Goal: Use online tool/utility: Utilize a website feature to perform a specific function

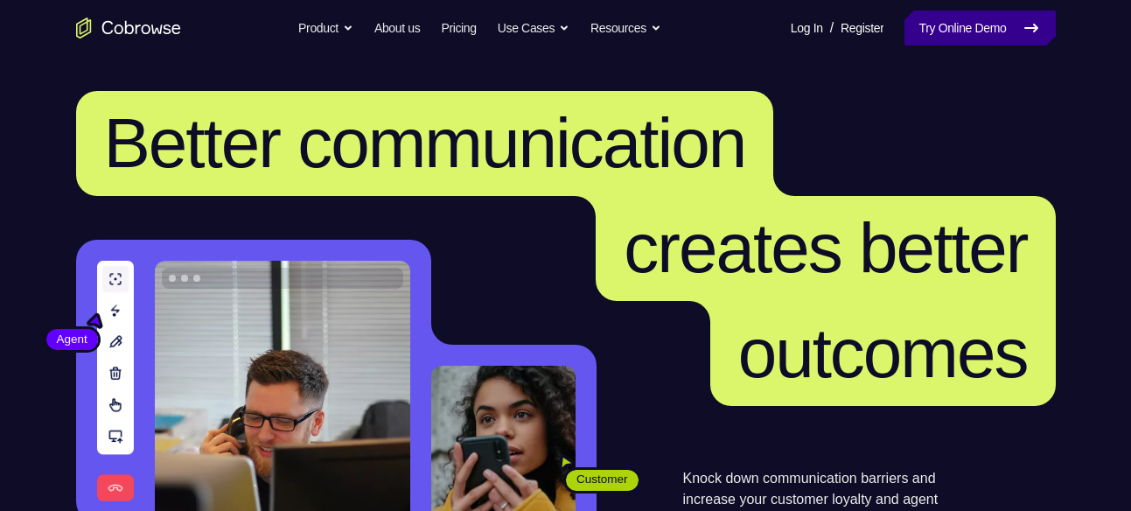
click at [983, 18] on link "Try Online Demo" at bounding box center [979, 27] width 150 height 35
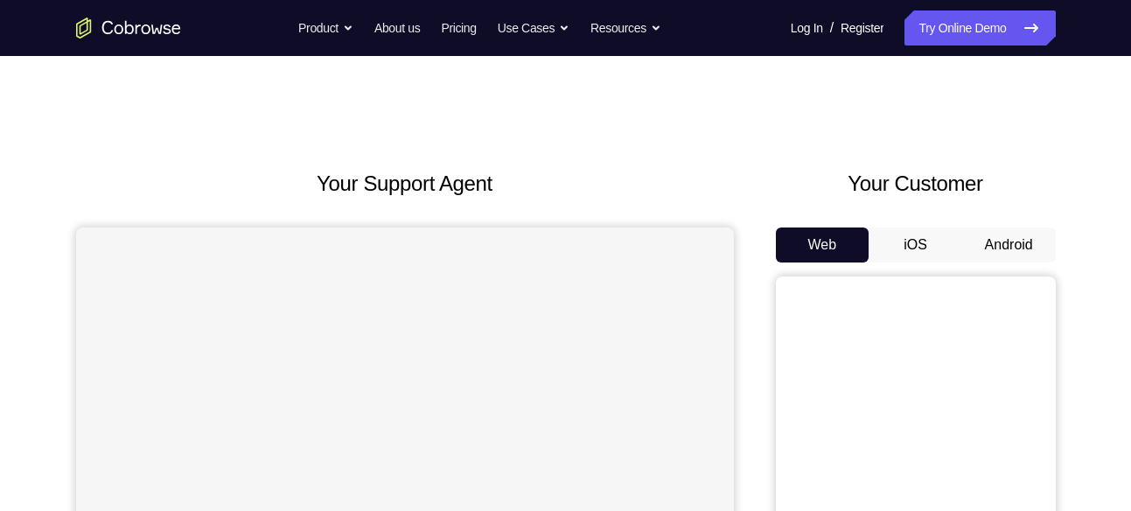
click at [976, 252] on button "Android" at bounding box center [1009, 244] width 94 height 35
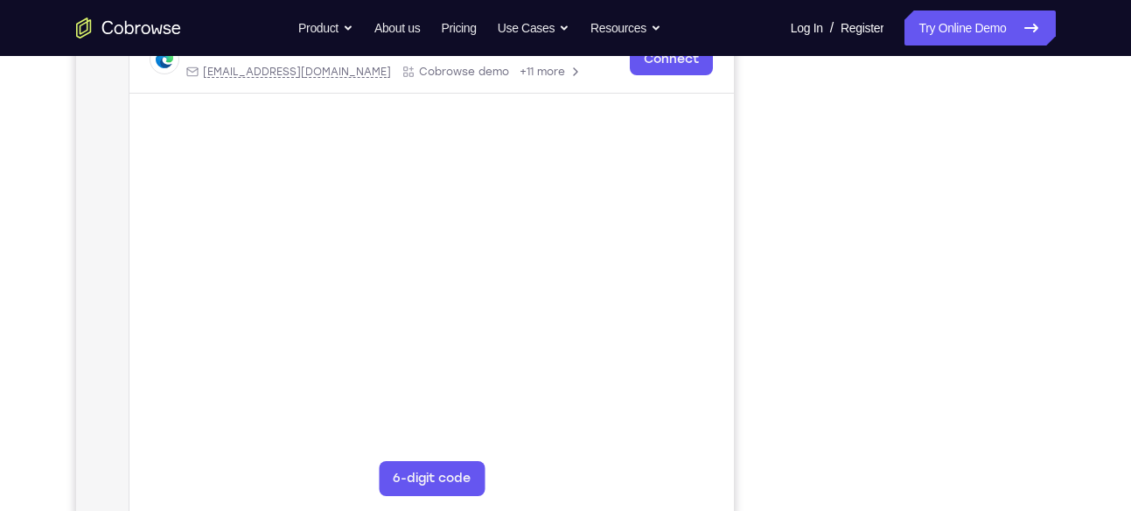
scroll to position [283, 0]
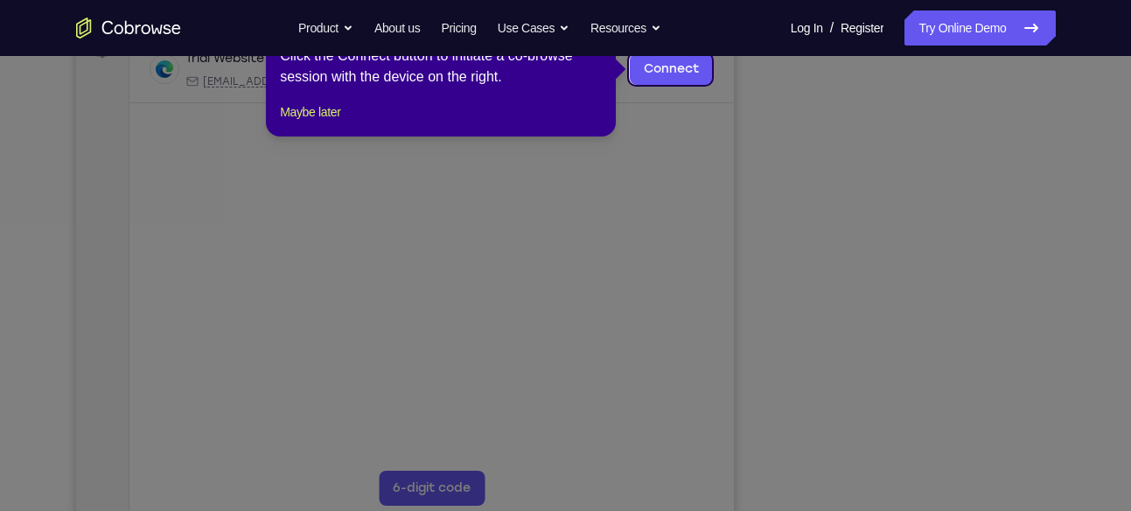
click at [946, 262] on icon at bounding box center [572, 255] width 1144 height 511
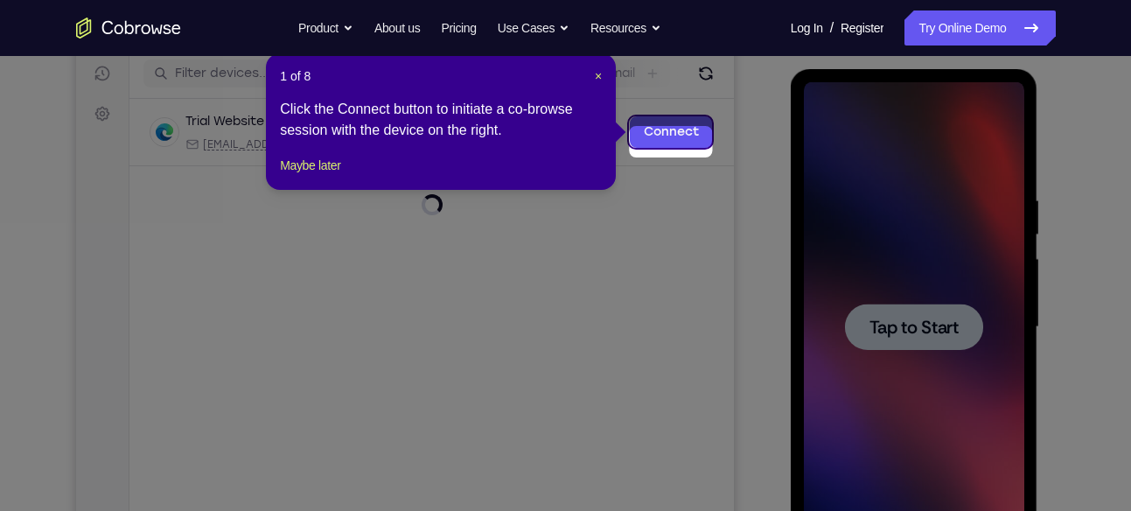
scroll to position [205, 0]
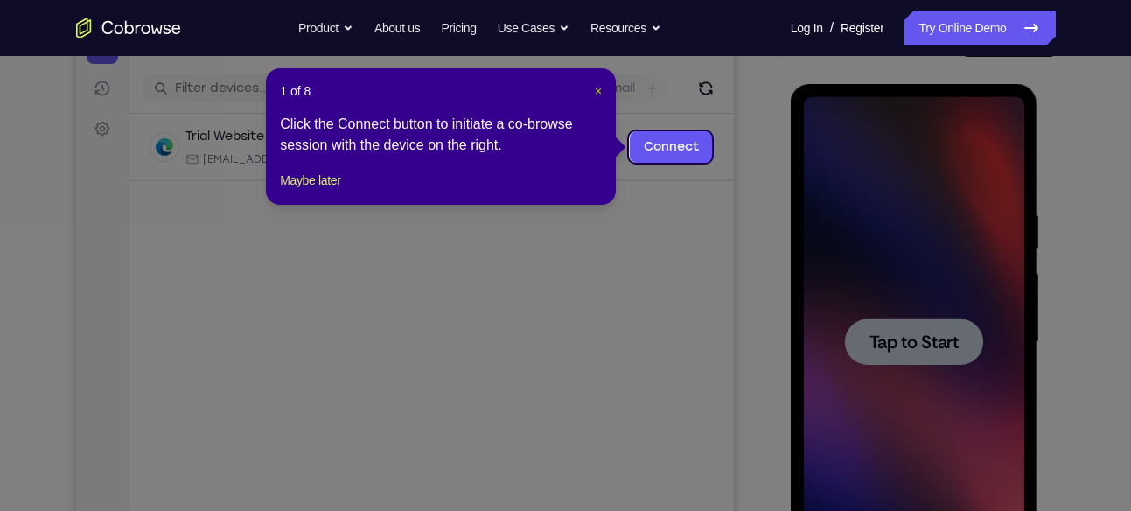
click at [597, 87] on span "×" at bounding box center [598, 91] width 7 height 14
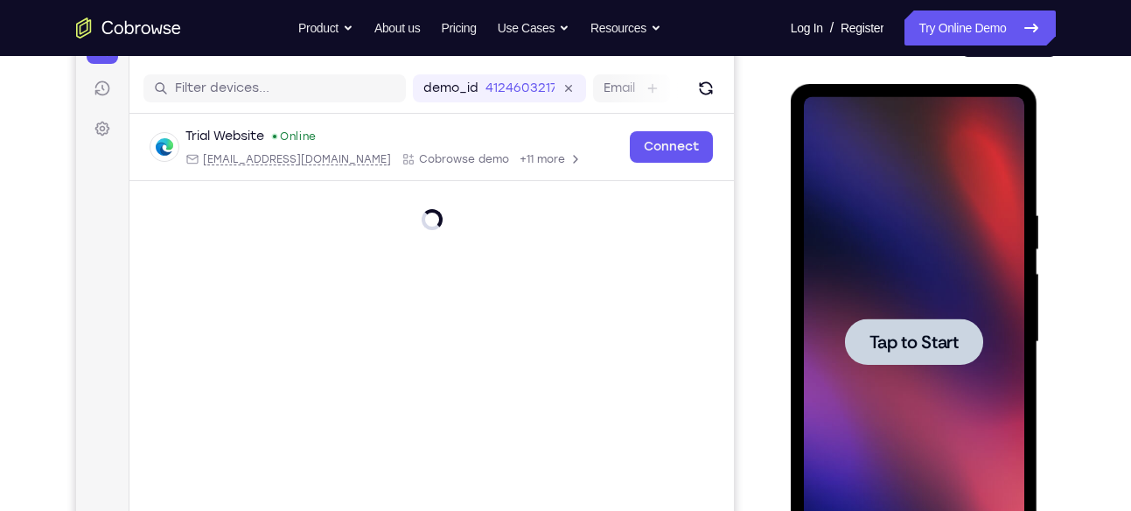
click at [883, 336] on span "Tap to Start" at bounding box center [913, 341] width 89 height 17
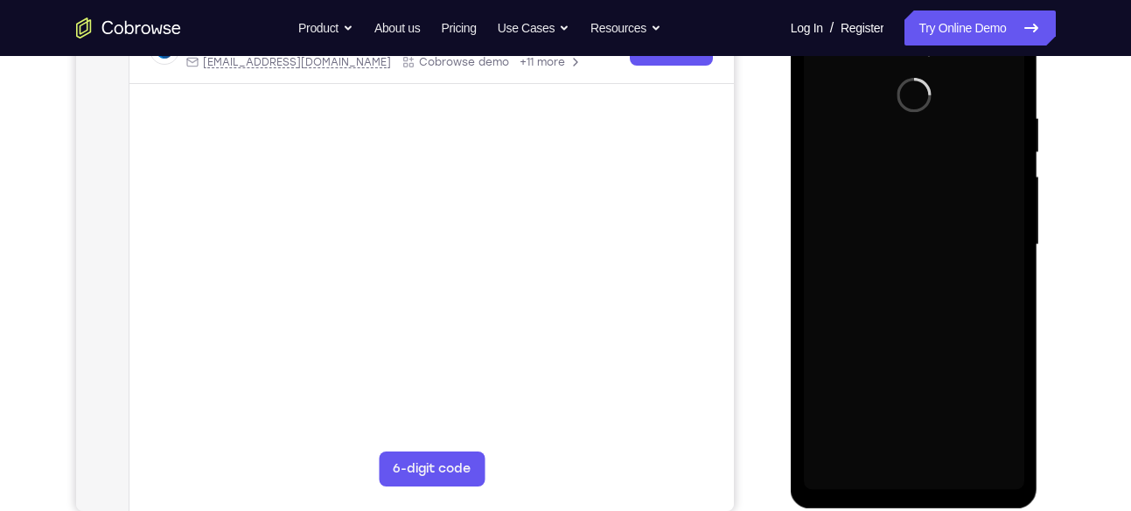
scroll to position [298, 0]
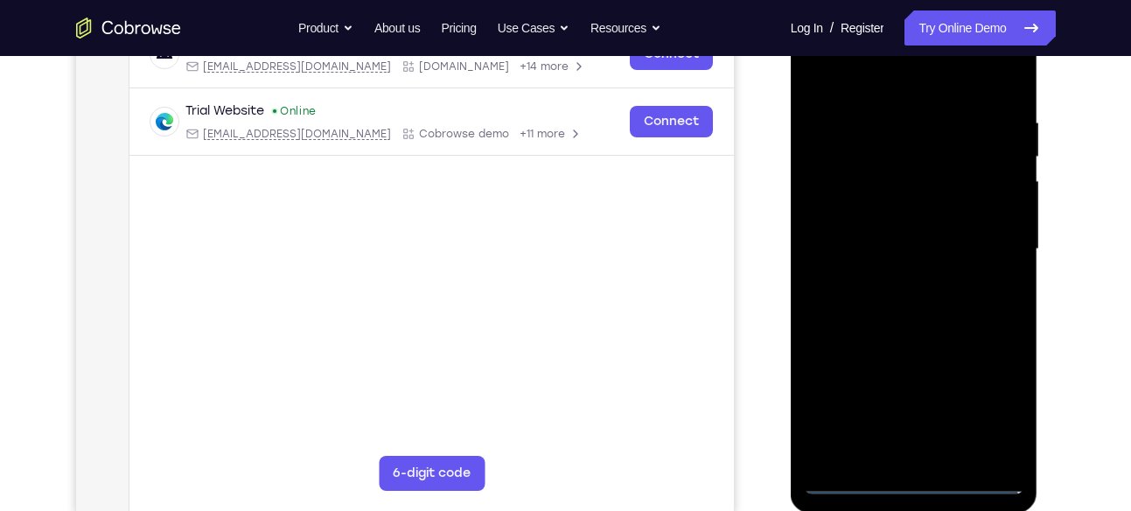
click at [915, 478] on div at bounding box center [914, 249] width 220 height 490
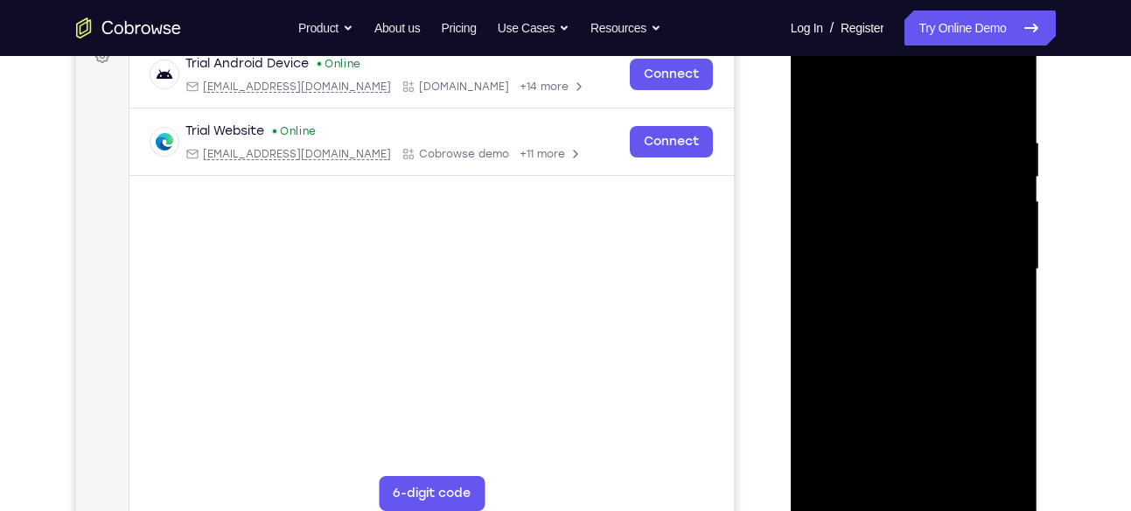
scroll to position [282, 0]
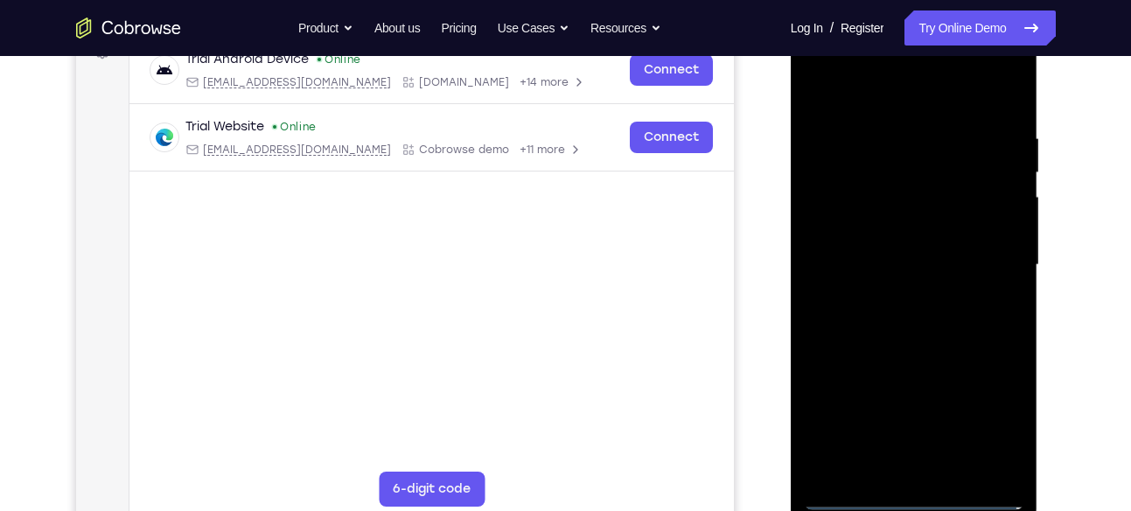
click at [993, 423] on div at bounding box center [914, 265] width 220 height 490
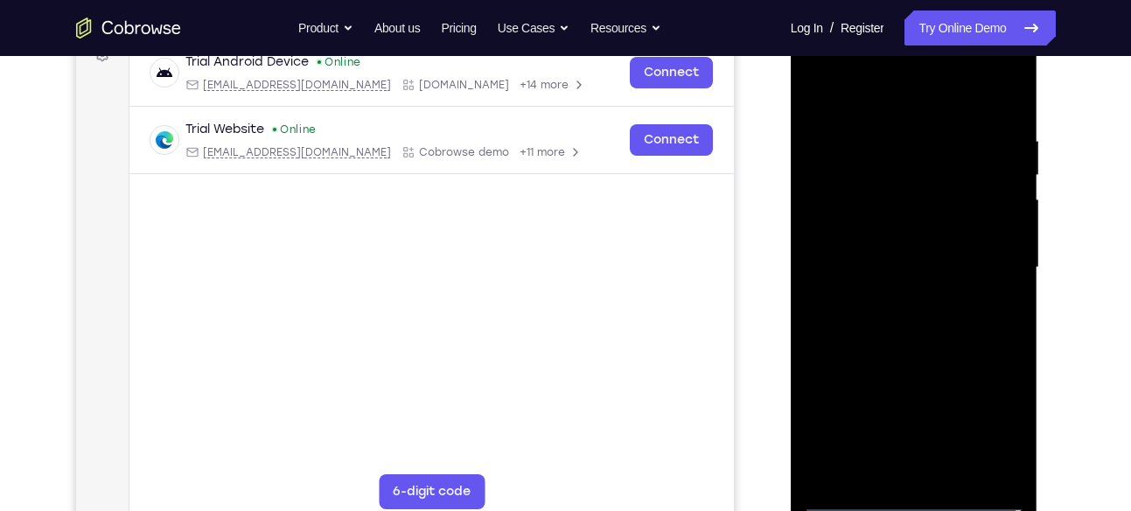
scroll to position [279, 0]
click at [825, 69] on div at bounding box center [914, 269] width 220 height 490
click at [991, 253] on div at bounding box center [914, 269] width 220 height 490
click at [897, 298] on div at bounding box center [914, 269] width 220 height 490
click at [903, 245] on div at bounding box center [914, 269] width 220 height 490
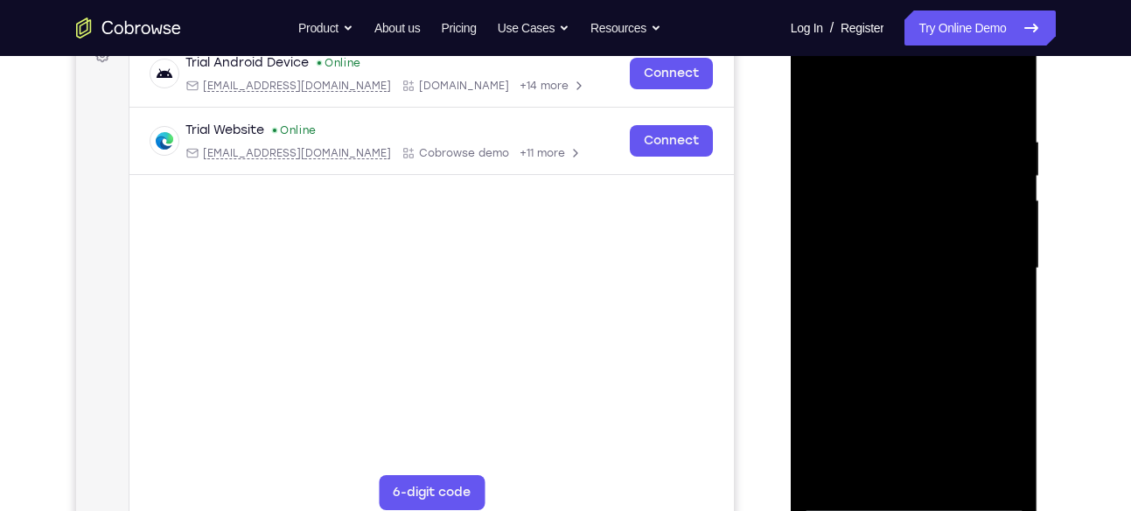
click at [903, 233] on div at bounding box center [914, 269] width 220 height 490
click at [900, 275] on div at bounding box center [914, 269] width 220 height 490
click at [904, 324] on div at bounding box center [914, 269] width 220 height 490
click at [901, 311] on div at bounding box center [914, 269] width 220 height 490
click at [889, 342] on div at bounding box center [914, 269] width 220 height 490
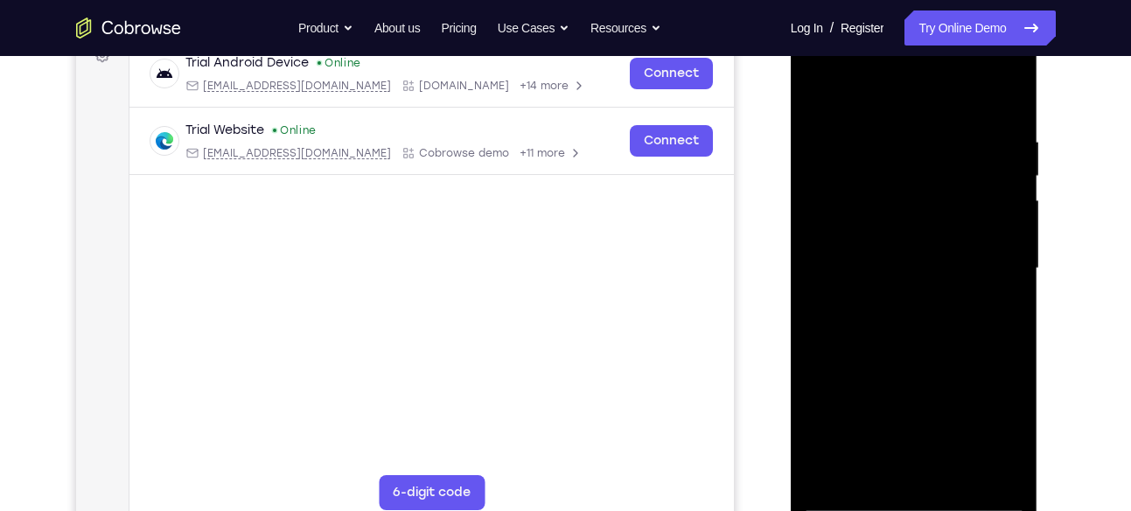
drag, startPoint x: 938, startPoint y: 344, endPoint x: 939, endPoint y: 275, distance: 69.1
click at [939, 275] on div at bounding box center [914, 269] width 220 height 490
click at [852, 361] on div at bounding box center [914, 269] width 220 height 490
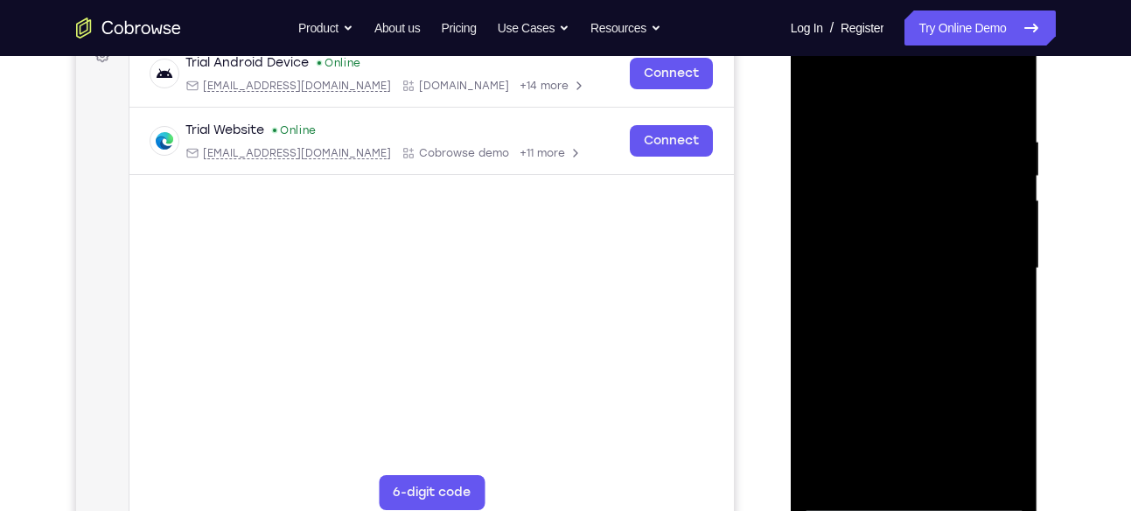
click at [815, 436] on div at bounding box center [914, 269] width 220 height 490
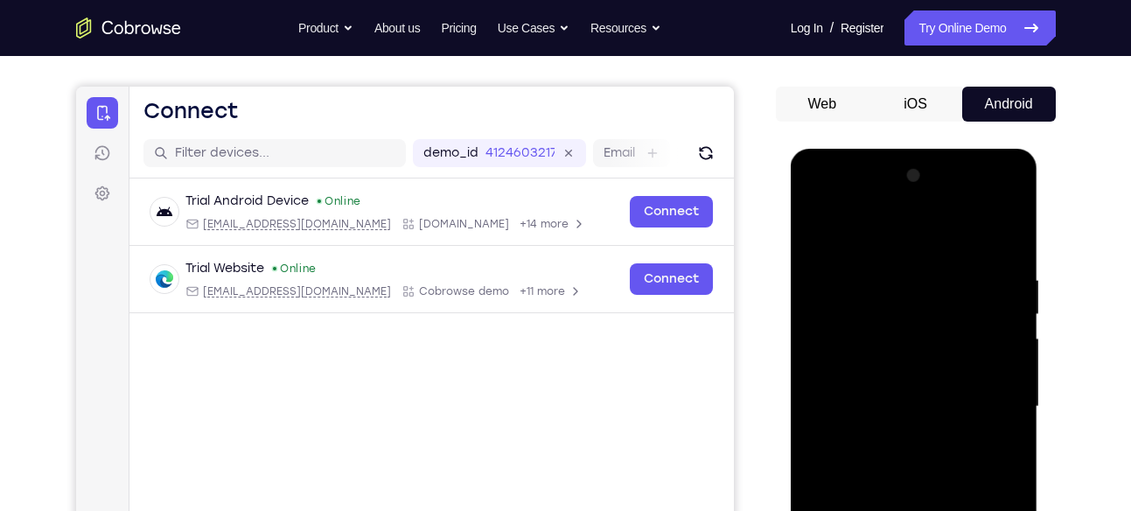
scroll to position [136, 0]
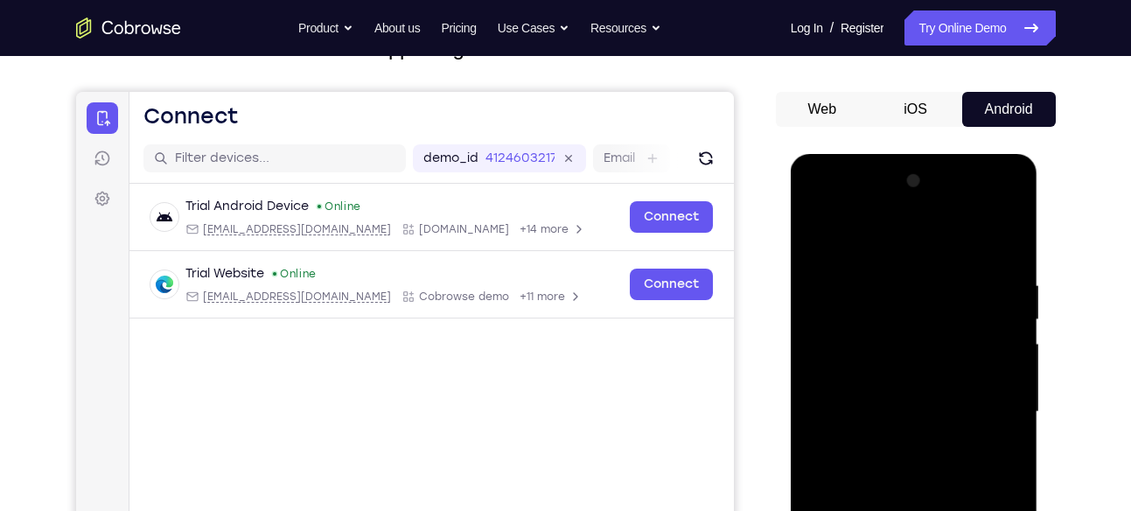
drag, startPoint x: 898, startPoint y: 241, endPoint x: 887, endPoint y: 337, distance: 96.0
click at [887, 337] on div at bounding box center [914, 412] width 220 height 490
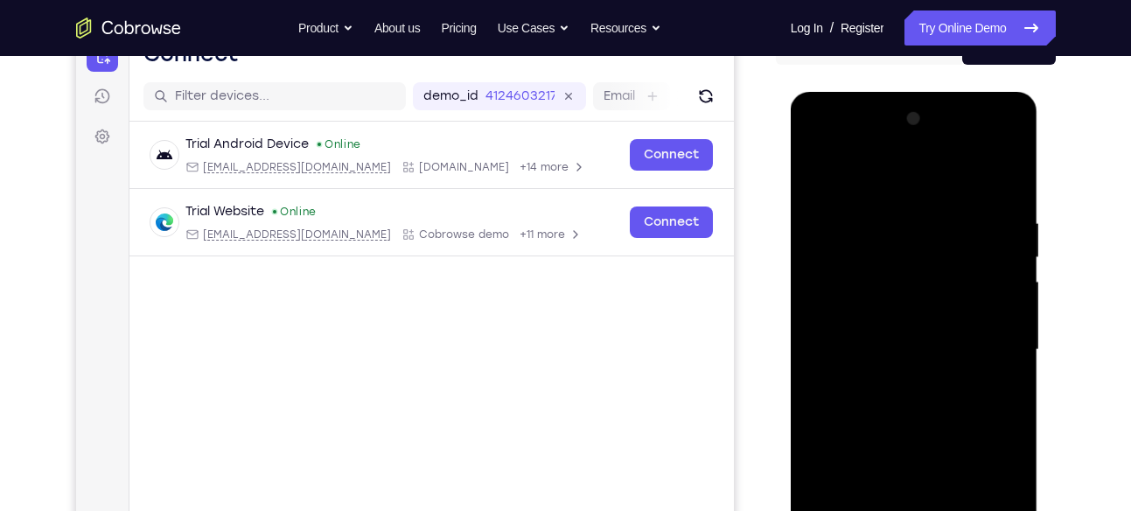
scroll to position [206, 0]
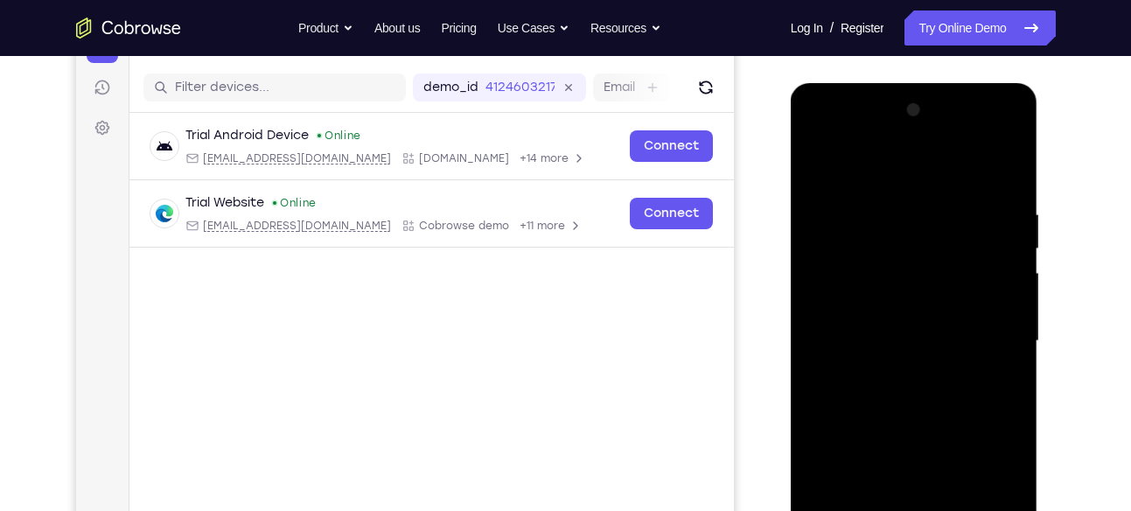
click at [891, 219] on div at bounding box center [914, 341] width 220 height 490
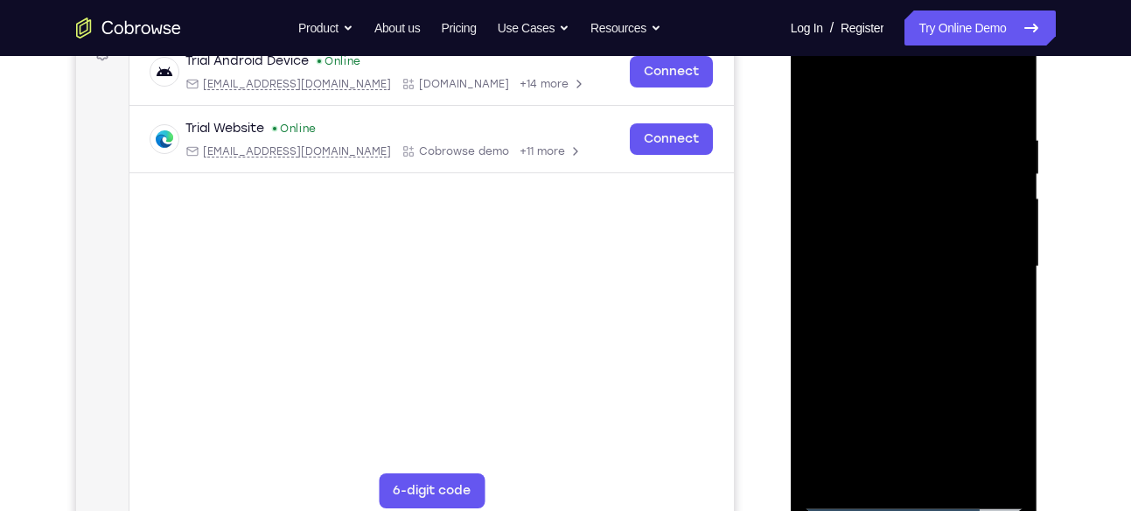
scroll to position [282, 0]
click at [985, 464] on div at bounding box center [914, 266] width 220 height 490
click at [1009, 299] on div at bounding box center [914, 266] width 220 height 490
click at [985, 469] on div at bounding box center [914, 266] width 220 height 490
click at [1005, 371] on div at bounding box center [914, 266] width 220 height 490
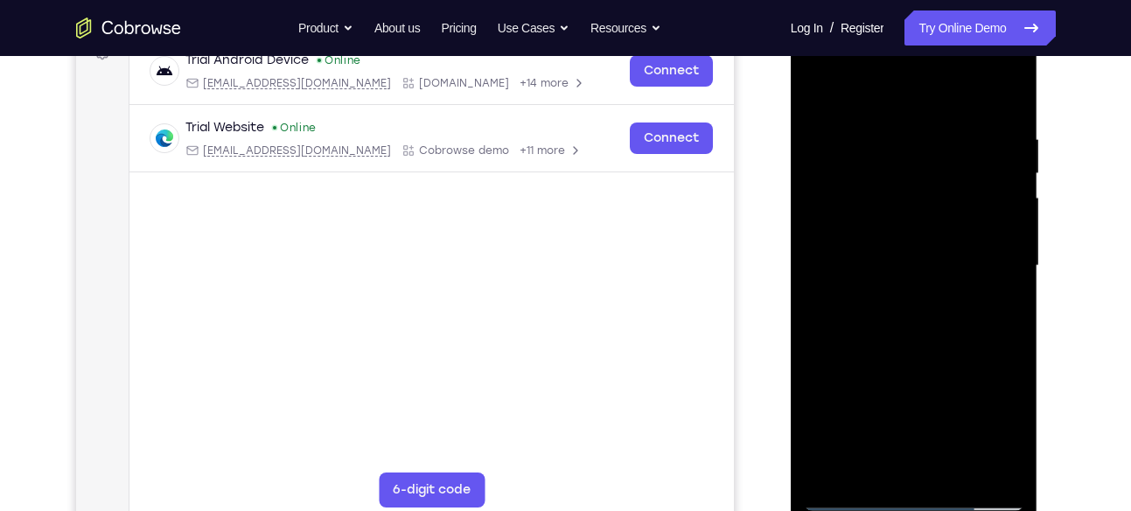
click at [984, 465] on div at bounding box center [914, 266] width 220 height 490
click at [994, 288] on div at bounding box center [914, 266] width 220 height 490
click at [982, 464] on div at bounding box center [914, 266] width 220 height 490
click at [1007, 313] on div at bounding box center [914, 266] width 220 height 490
click at [984, 461] on div at bounding box center [914, 266] width 220 height 490
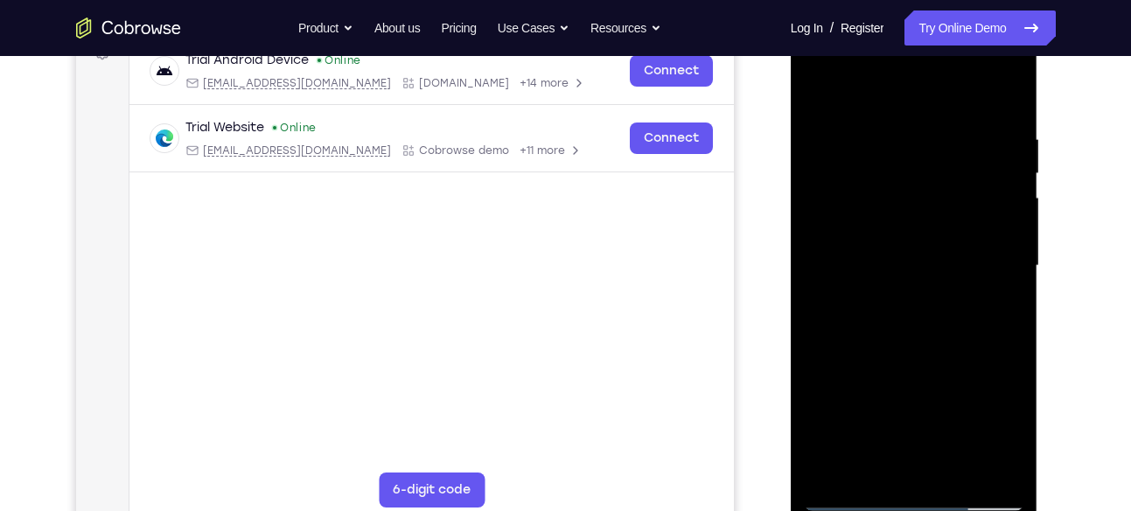
click at [1001, 311] on div at bounding box center [914, 266] width 220 height 490
click at [981, 465] on div at bounding box center [914, 266] width 220 height 490
click at [989, 308] on div at bounding box center [914, 266] width 220 height 490
click at [976, 462] on div at bounding box center [914, 266] width 220 height 490
click at [1018, 324] on div at bounding box center [914, 266] width 220 height 490
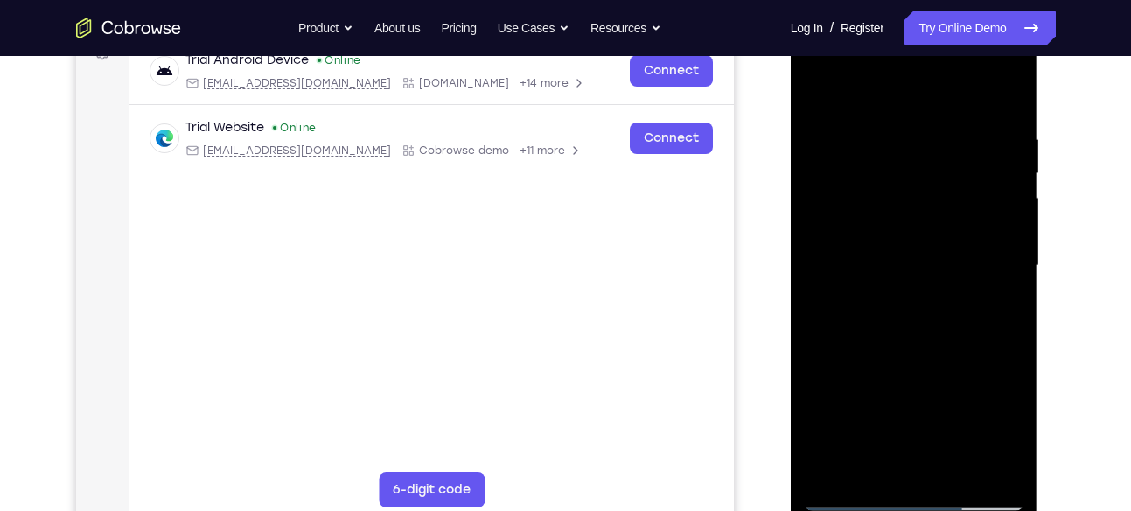
click at [985, 467] on div at bounding box center [914, 266] width 220 height 490
click at [1005, 94] on div at bounding box center [914, 266] width 220 height 490
click at [936, 177] on div at bounding box center [914, 266] width 220 height 490
click at [997, 125] on div at bounding box center [914, 266] width 220 height 490
click at [985, 463] on div at bounding box center [914, 266] width 220 height 490
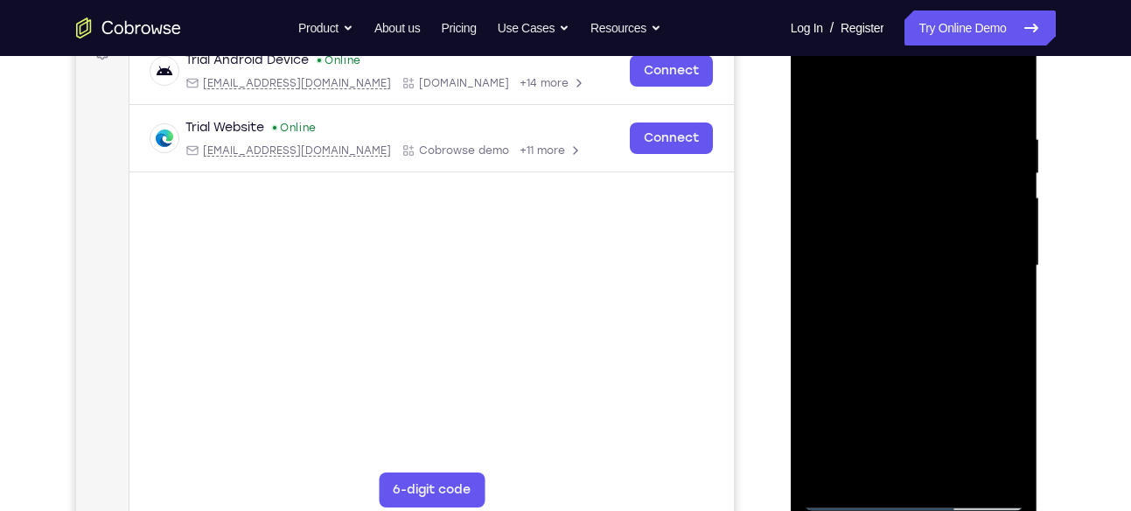
click at [841, 356] on div at bounding box center [914, 266] width 220 height 490
click at [1015, 284] on div at bounding box center [914, 266] width 220 height 490
click at [811, 311] on div at bounding box center [914, 266] width 220 height 490
click at [982, 465] on div at bounding box center [914, 266] width 220 height 490
click at [992, 317] on div at bounding box center [914, 266] width 220 height 490
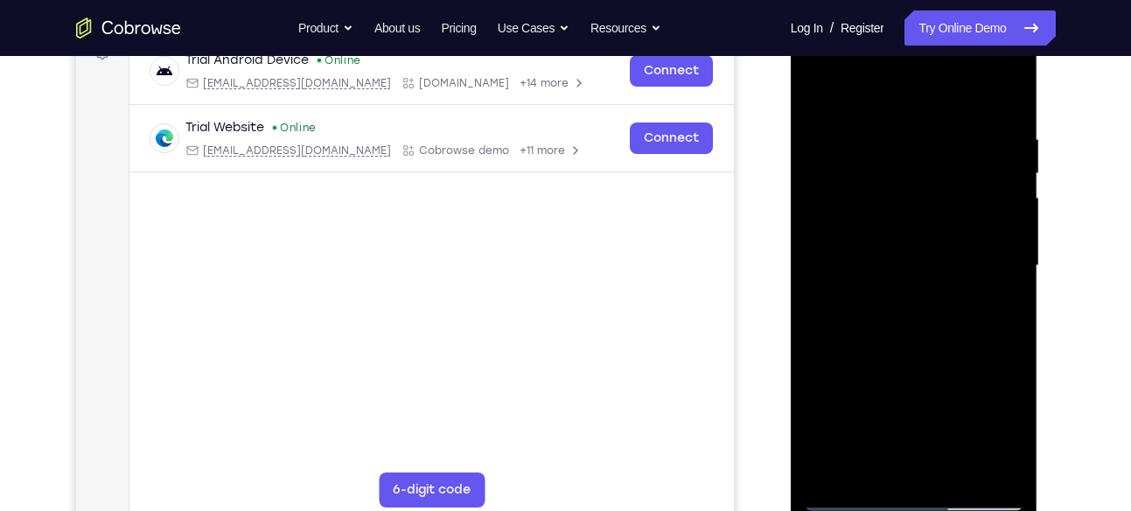
click at [982, 459] on div at bounding box center [914, 266] width 220 height 490
click at [1001, 290] on div at bounding box center [914, 266] width 220 height 490
click at [978, 467] on div at bounding box center [914, 266] width 220 height 490
click at [1009, 311] on div at bounding box center [914, 266] width 220 height 490
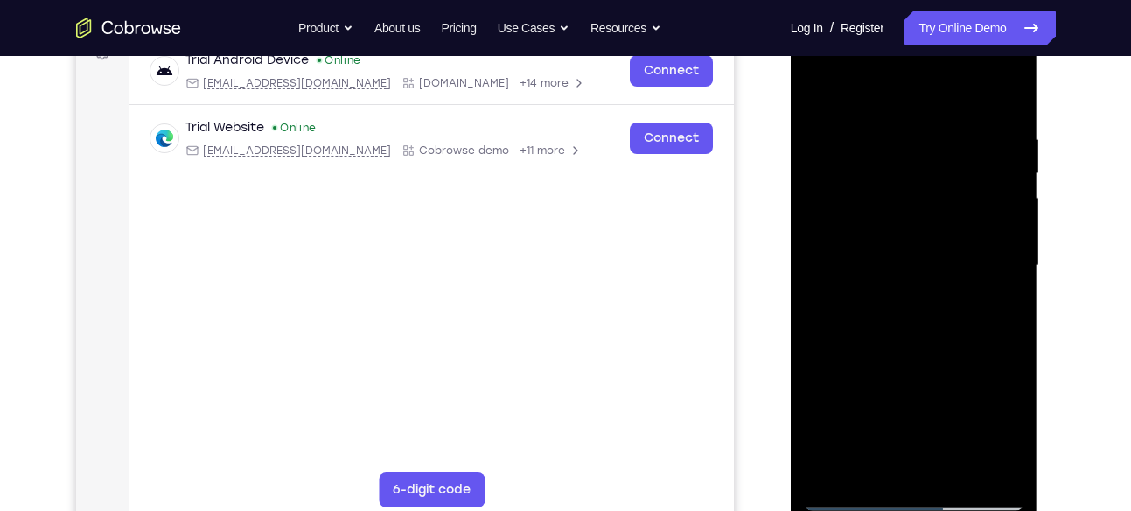
drag, startPoint x: 1009, startPoint y: 311, endPoint x: 926, endPoint y: 316, distance: 83.2
click at [926, 316] on div at bounding box center [914, 266] width 220 height 490
click at [1005, 102] on div at bounding box center [914, 266] width 220 height 490
drag, startPoint x: 915, startPoint y: 177, endPoint x: 915, endPoint y: 290, distance: 113.7
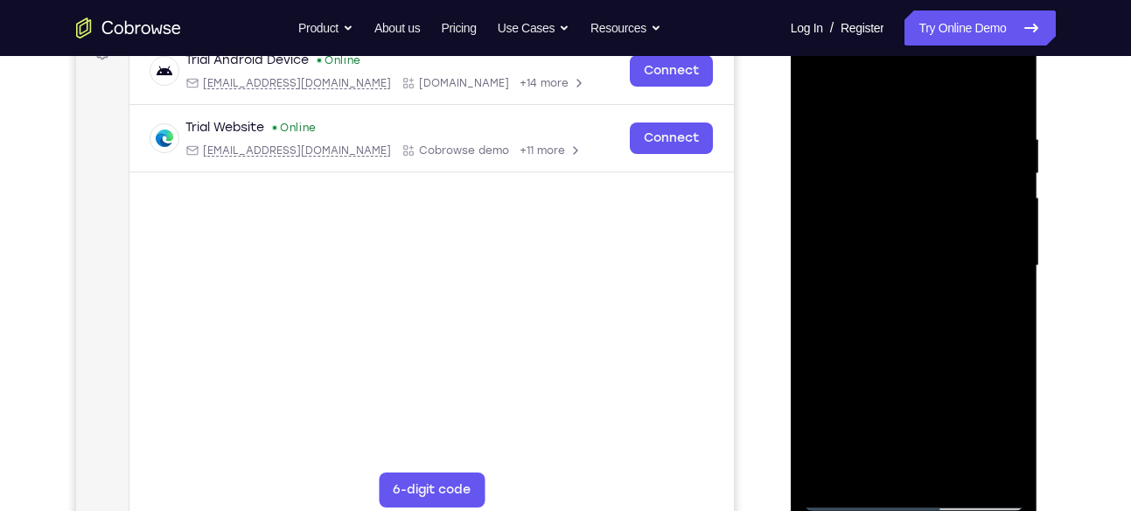
click at [915, 290] on div at bounding box center [914, 266] width 220 height 490
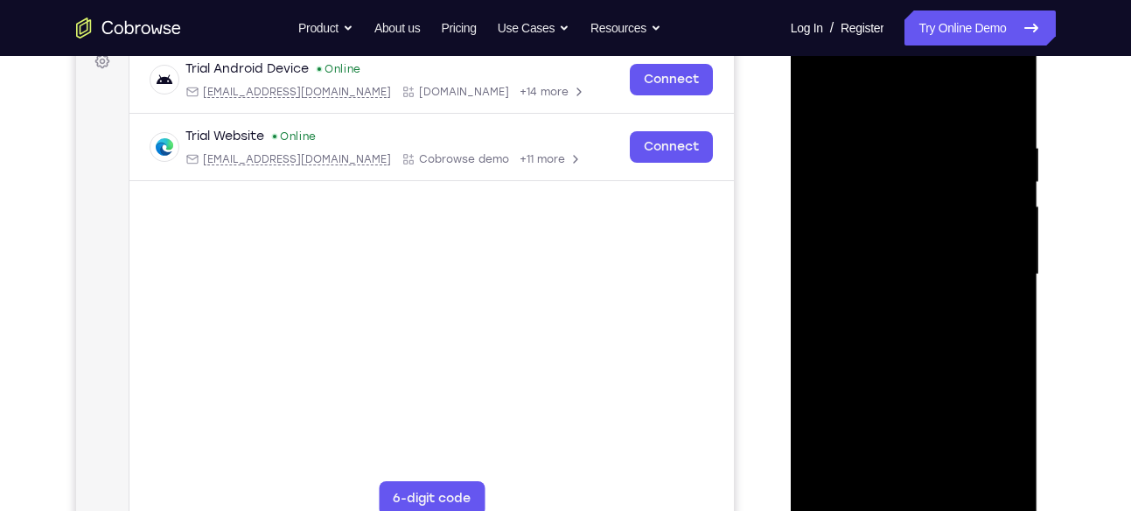
scroll to position [272, 0]
click at [891, 128] on div at bounding box center [914, 276] width 220 height 490
click at [985, 476] on div at bounding box center [914, 276] width 220 height 490
click at [995, 256] on div at bounding box center [914, 276] width 220 height 490
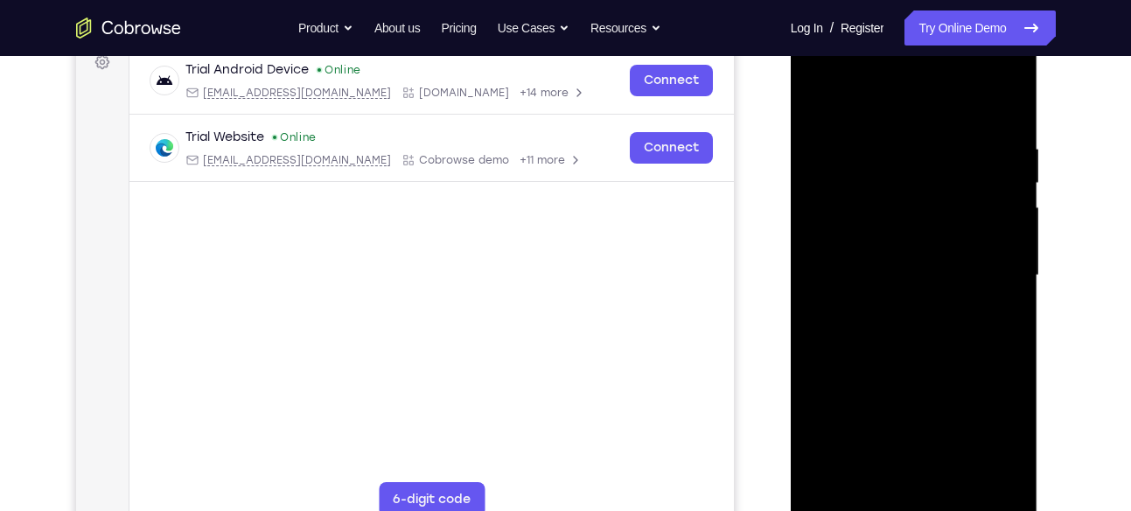
click at [824, 296] on div at bounding box center [914, 276] width 220 height 490
click at [985, 476] on div at bounding box center [914, 276] width 220 height 490
click at [1019, 294] on div at bounding box center [914, 276] width 220 height 490
click at [985, 477] on div at bounding box center [914, 276] width 220 height 490
click at [1021, 350] on div at bounding box center [914, 276] width 220 height 490
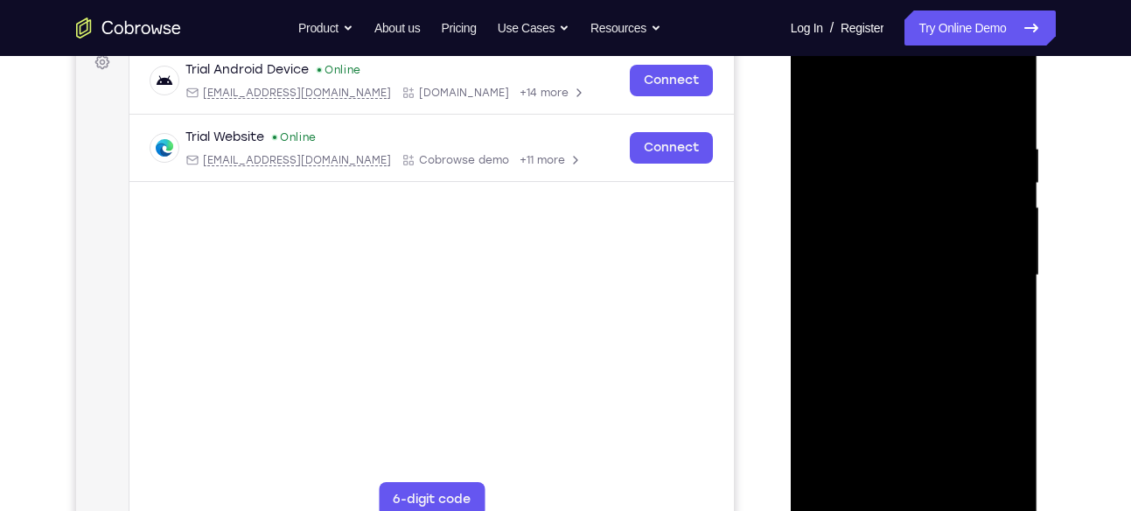
click at [1021, 350] on div at bounding box center [914, 276] width 220 height 490
click at [985, 467] on div at bounding box center [914, 276] width 220 height 490
click at [1002, 107] on div at bounding box center [914, 276] width 220 height 490
drag, startPoint x: 929, startPoint y: 187, endPoint x: 919, endPoint y: 269, distance: 82.7
click at [919, 269] on div at bounding box center [914, 276] width 220 height 490
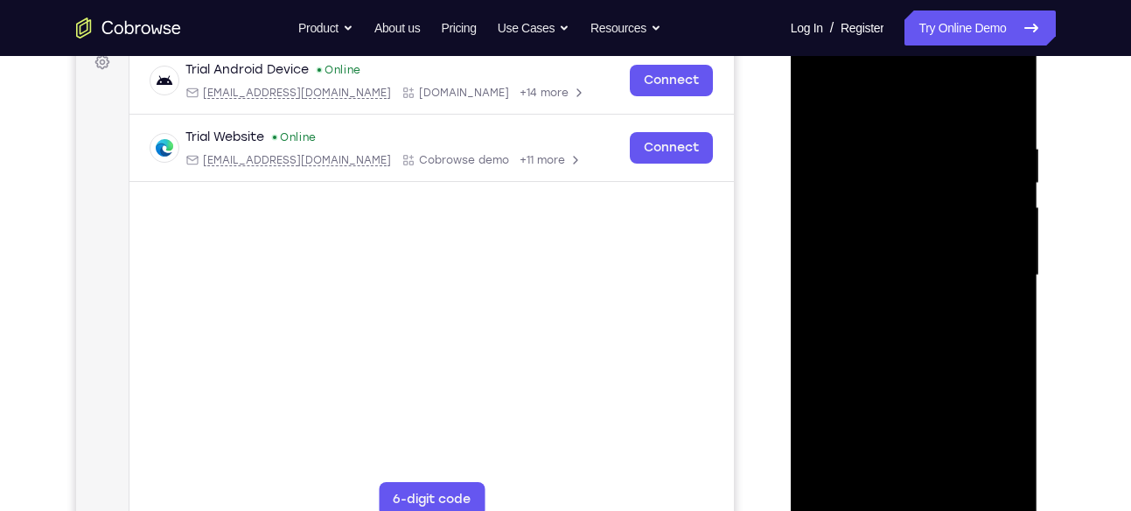
drag, startPoint x: 927, startPoint y: 191, endPoint x: 929, endPoint y: 337, distance: 146.0
click at [929, 337] on div at bounding box center [914, 276] width 220 height 490
click at [890, 140] on div at bounding box center [914, 276] width 220 height 490
click at [1007, 470] on div at bounding box center [914, 276] width 220 height 490
click at [997, 283] on div at bounding box center [914, 276] width 220 height 490
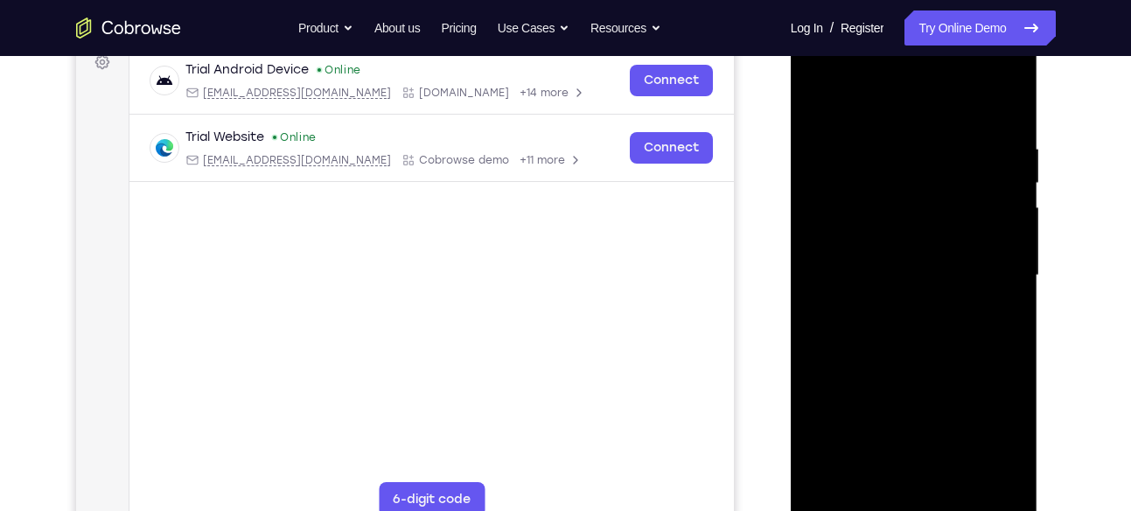
click at [994, 356] on div at bounding box center [914, 276] width 220 height 490
drag, startPoint x: 994, startPoint y: 356, endPoint x: 932, endPoint y: 358, distance: 62.1
click at [932, 358] on div at bounding box center [914, 276] width 220 height 490
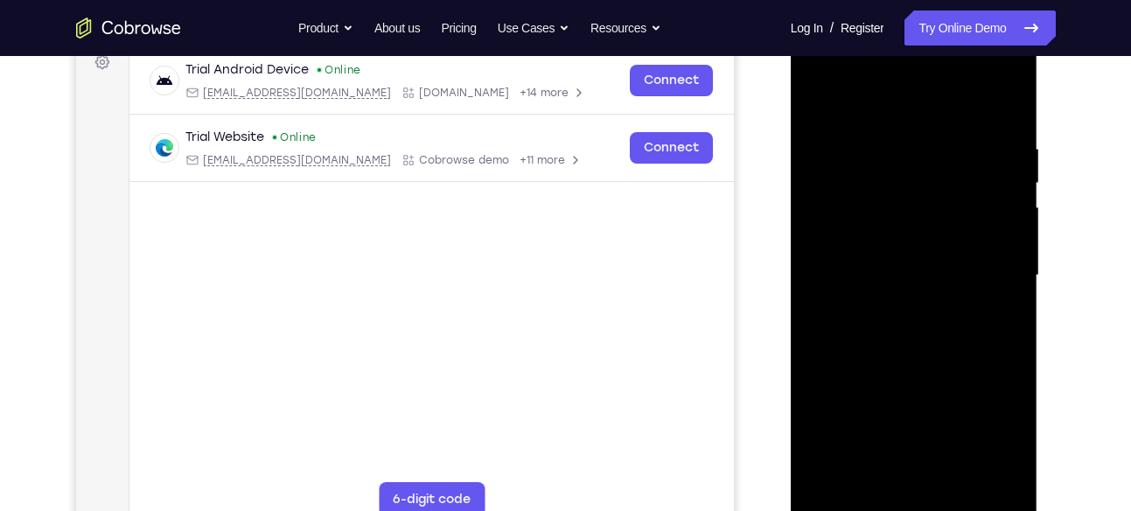
click at [1005, 105] on div at bounding box center [914, 276] width 220 height 490
drag, startPoint x: 901, startPoint y: 173, endPoint x: 912, endPoint y: 255, distance: 82.9
click at [912, 255] on div at bounding box center [914, 276] width 220 height 490
drag, startPoint x: 923, startPoint y: 191, endPoint x: 915, endPoint y: 278, distance: 87.0
click at [915, 278] on div at bounding box center [914, 276] width 220 height 490
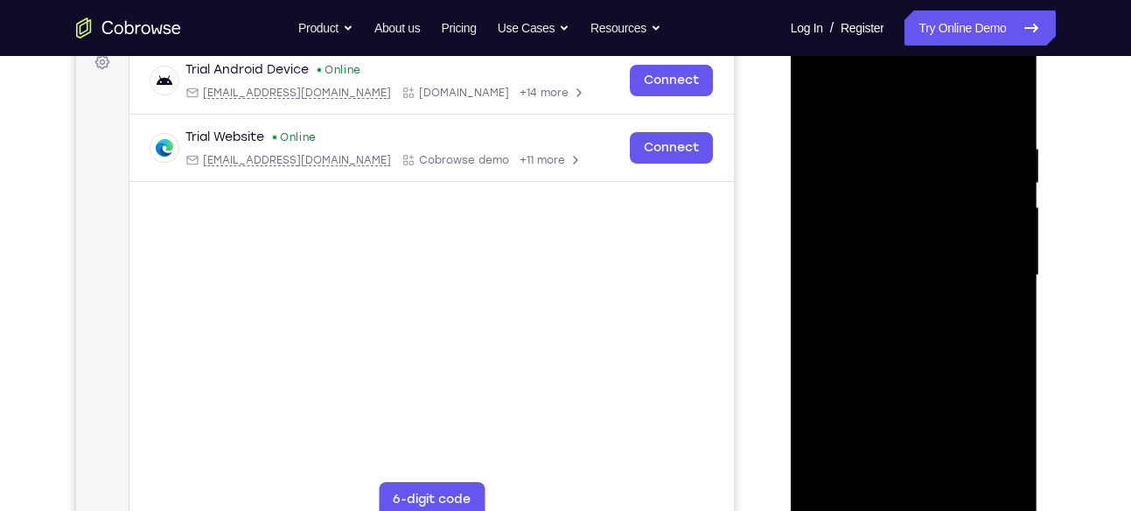
click at [905, 331] on div at bounding box center [914, 276] width 220 height 490
click at [949, 485] on div at bounding box center [914, 276] width 220 height 490
click at [913, 365] on div at bounding box center [914, 276] width 220 height 490
click at [906, 122] on div at bounding box center [914, 276] width 220 height 490
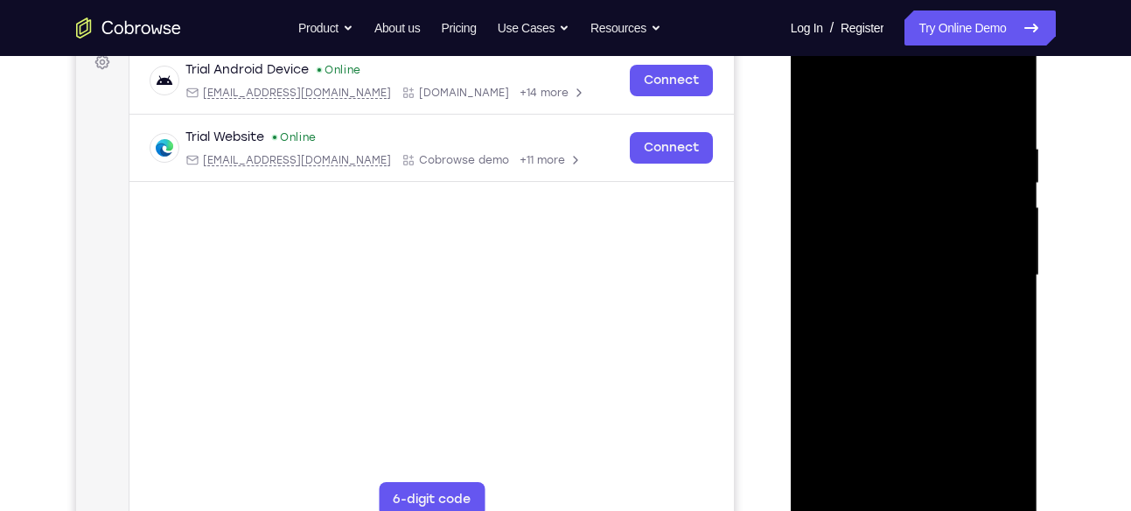
click at [906, 122] on div at bounding box center [914, 276] width 220 height 490
click at [872, 272] on div at bounding box center [914, 276] width 220 height 490
click at [822, 104] on div at bounding box center [914, 276] width 220 height 490
